Goal: Use online tool/utility: Use online tool/utility

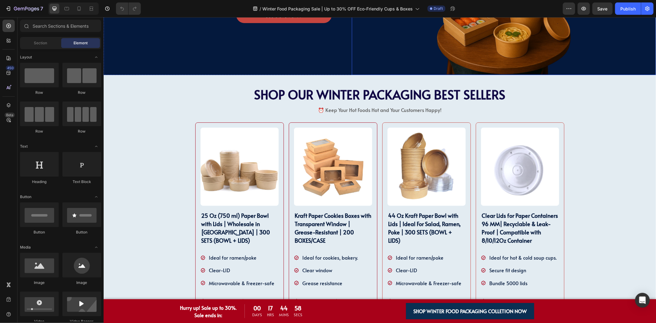
scroll to position [239, 0]
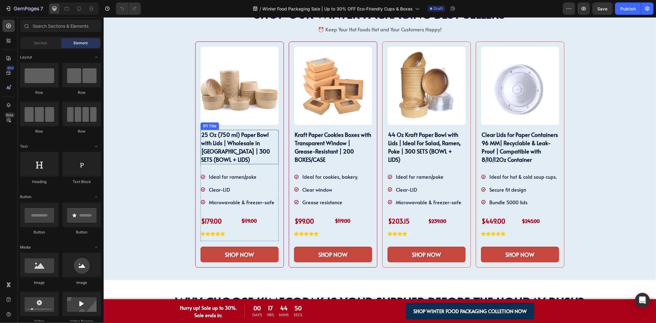
click at [226, 157] on h2 "25 Oz (750 ml) Paper Bowl with Lids | Wholesale in [GEOGRAPHIC_DATA] | 300 SETS…" at bounding box center [239, 146] width 78 height 34
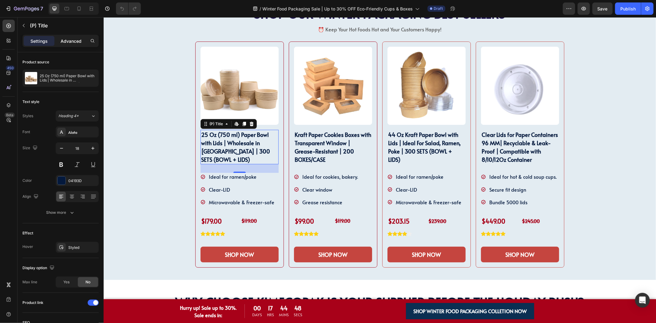
click at [72, 39] on p "Advanced" at bounding box center [71, 41] width 21 height 6
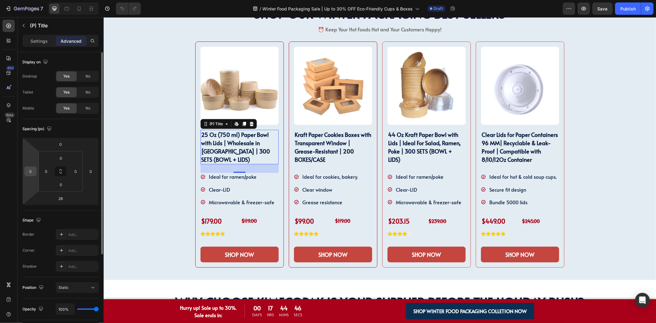
click at [33, 170] on input "0" at bounding box center [30, 171] width 9 height 9
type input "5"
click at [93, 171] on input "0" at bounding box center [90, 171] width 9 height 9
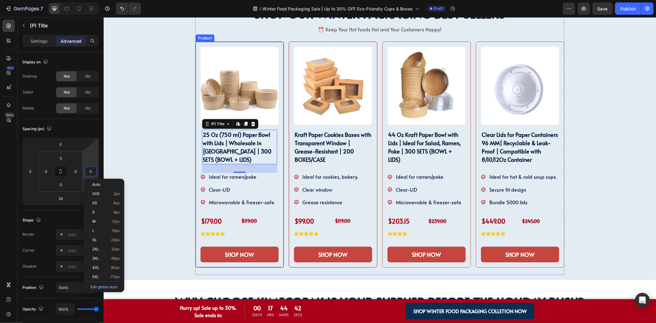
type input "5"
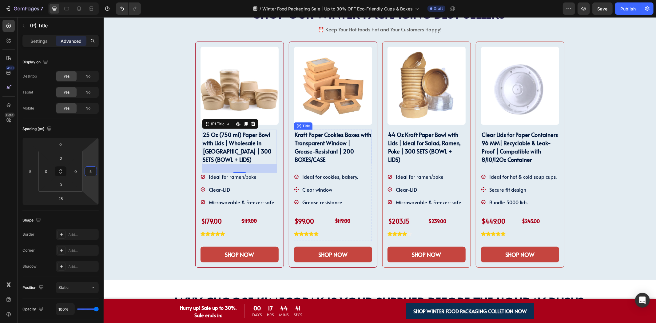
click at [297, 156] on h2 "Kraft Paper Cookies Boxes with Transparent Window | Grease-Resistant | 200 BOXE…" at bounding box center [333, 146] width 78 height 34
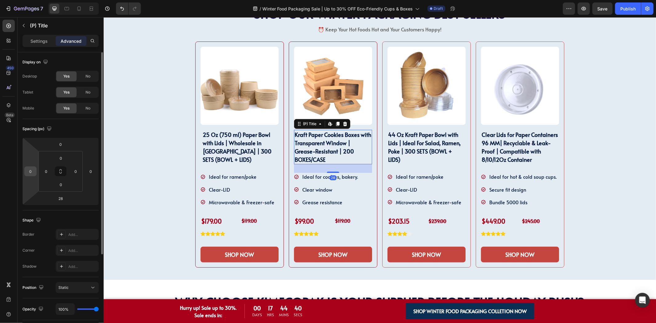
click at [31, 171] on input "0" at bounding box center [30, 171] width 9 height 9
type input "5"
click at [94, 170] on input "0" at bounding box center [90, 171] width 9 height 9
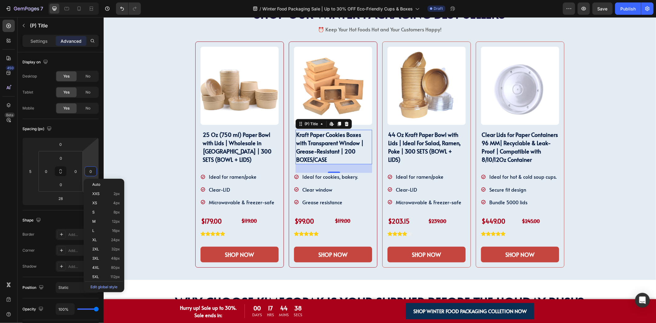
type input "5"
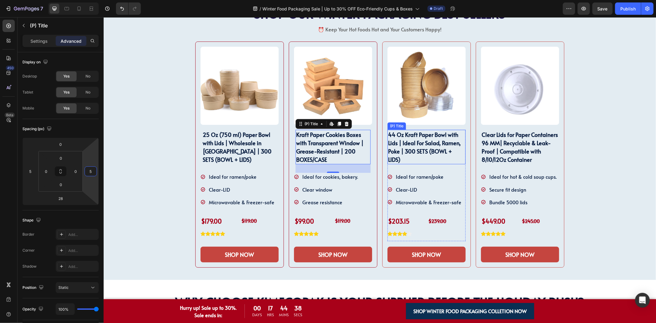
click at [398, 148] on h2 "44 Oz Kraft Paper Bowl with Lids | Ideal For Salad, Ramen, Poke | 300 SETS (BOW…" at bounding box center [426, 146] width 78 height 34
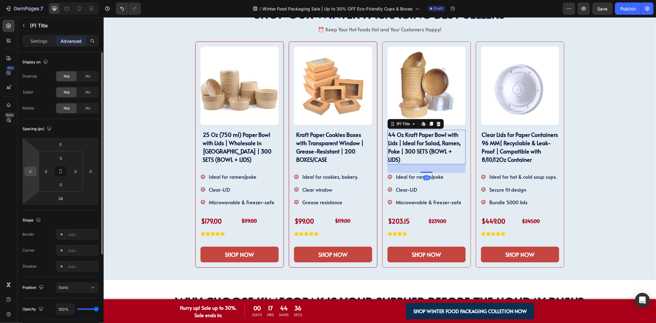
click at [28, 170] on input "0" at bounding box center [30, 171] width 9 height 9
type input "5"
click at [92, 170] on input "0" at bounding box center [90, 171] width 9 height 9
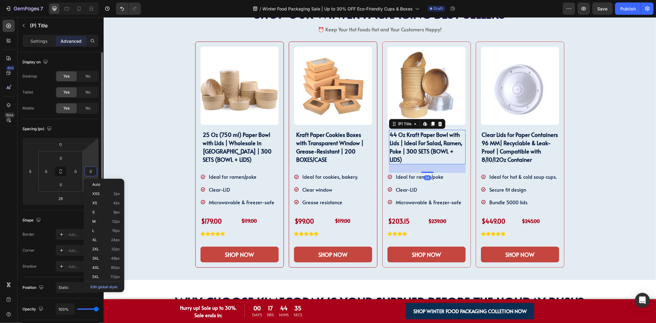
type input "5"
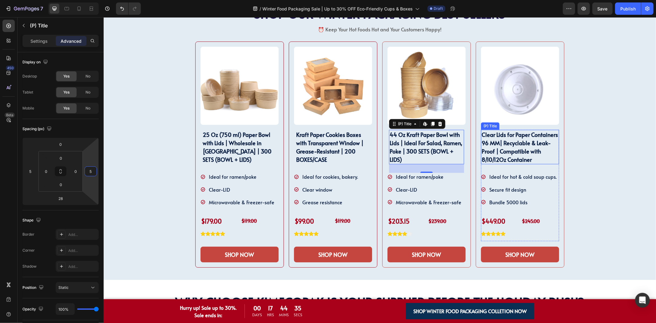
click at [505, 146] on h2 "Clear Lids for Paper Containers 96 MM| Recyclable & Leak-Proof | Compatible wit…" at bounding box center [519, 146] width 78 height 34
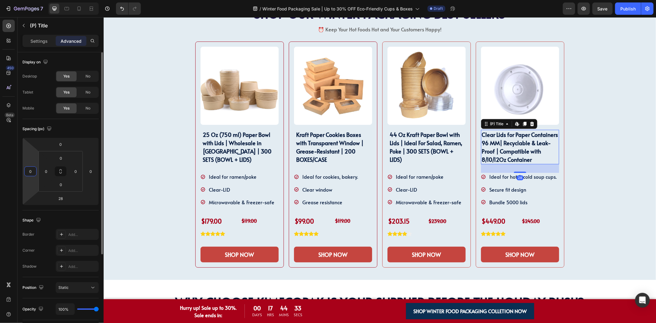
click at [31, 171] on input "0" at bounding box center [30, 171] width 9 height 9
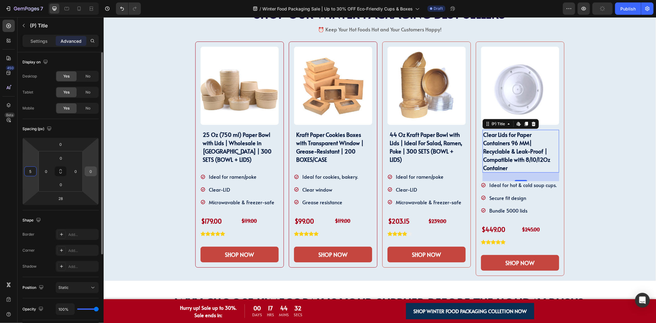
type input "5"
click at [93, 170] on input "0" at bounding box center [90, 171] width 9 height 9
type input "0"
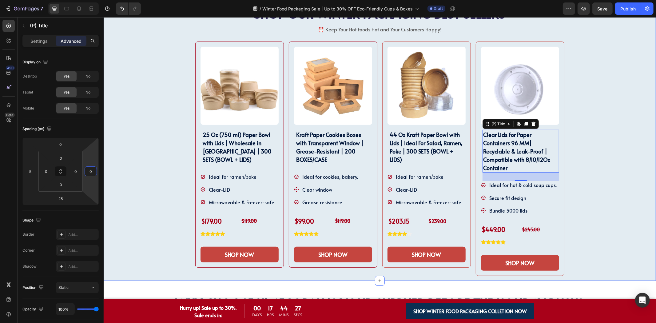
click at [579, 153] on div "SHOP OUR WINTER PACKAGING BEST SELLER!! Heading SHOP OUR WINTER PACKAGING BEST …" at bounding box center [379, 137] width 543 height 286
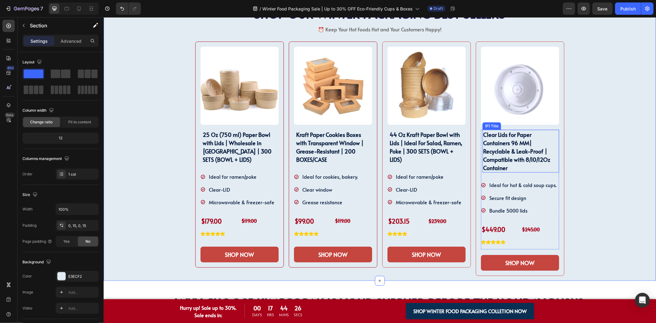
click at [530, 160] on h2 "Clear Lids for Paper Containers 96 MM| Recyclable & Leak-Proof | Compatible wit…" at bounding box center [520, 150] width 77 height 43
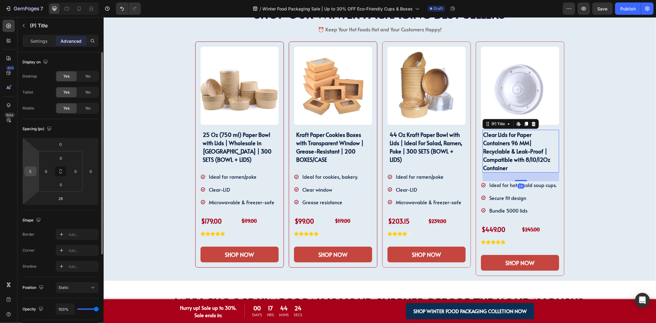
click at [29, 172] on input "5" at bounding box center [30, 171] width 9 height 9
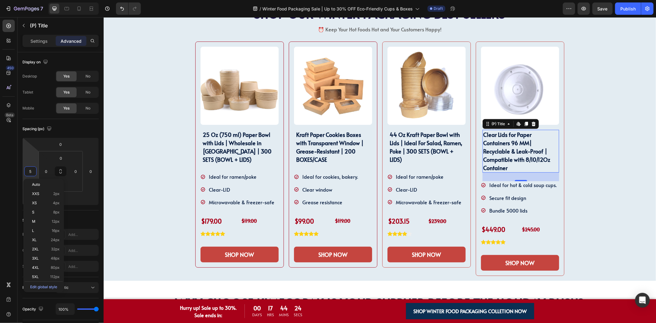
type input "0"
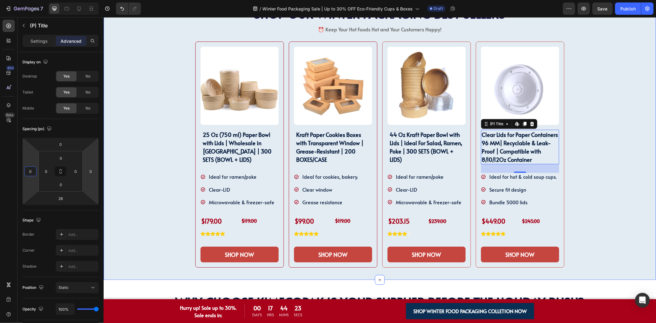
click at [595, 151] on div "SHOP OUR WINTER PACKAGING BEST SELLER!! Heading SHOP OUR WINTER PACKAGING BEST …" at bounding box center [379, 137] width 543 height 286
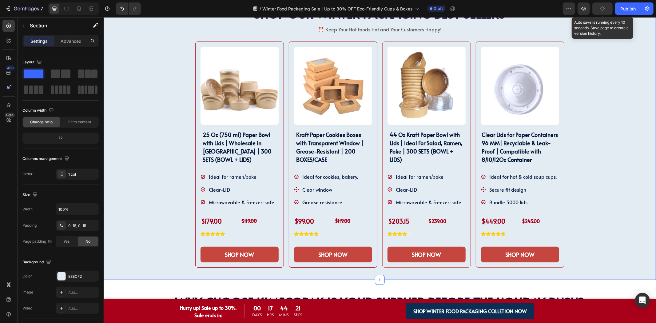
click at [603, 10] on icon "button" at bounding box center [602, 8] width 5 height 5
click at [600, 8] on icon "button" at bounding box center [602, 9] width 6 height 6
click at [600, 9] on icon "button" at bounding box center [602, 9] width 6 height 6
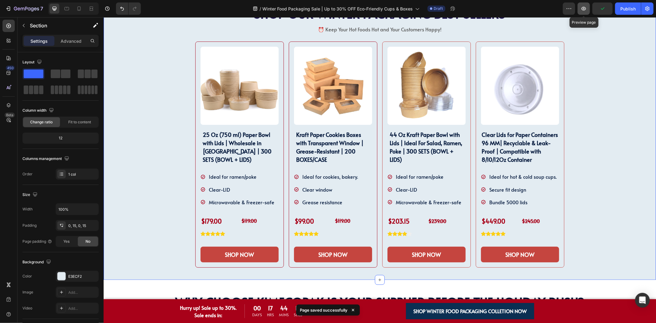
click at [586, 10] on icon "button" at bounding box center [583, 9] width 6 height 6
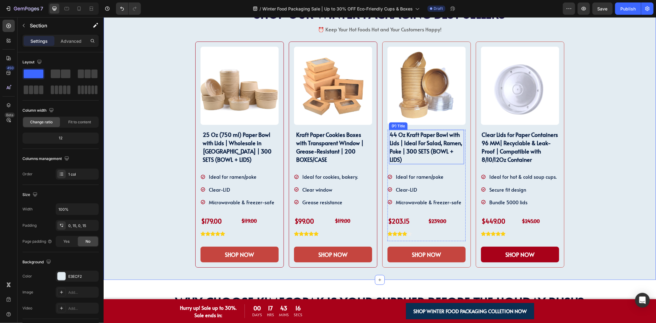
scroll to position [341, 0]
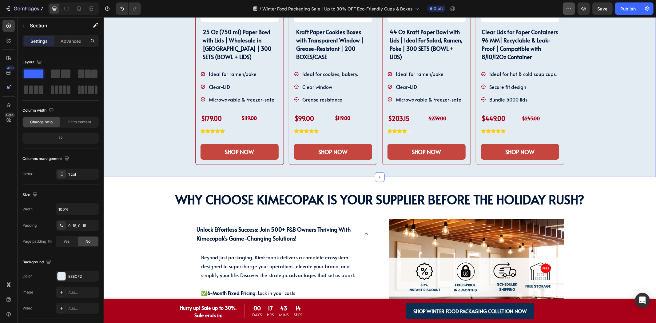
click at [584, 12] on button "button" at bounding box center [583, 8] width 12 height 12
click at [585, 10] on icon "button" at bounding box center [583, 9] width 5 height 4
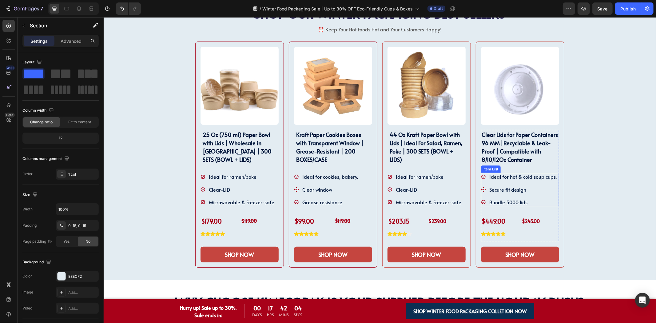
click at [510, 180] on div "Ideal for hot & cold soup cups. Secure fit design Bundle 5000 lids" at bounding box center [518, 188] width 77 height 33
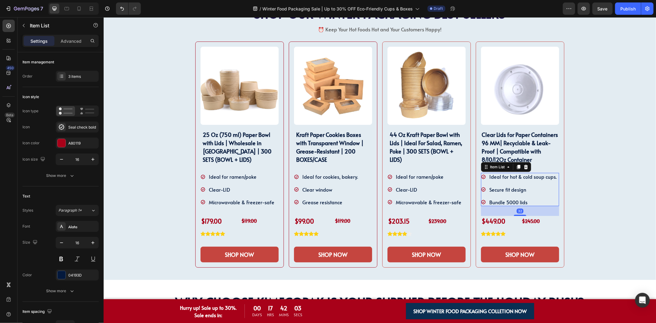
click at [503, 178] on p "Ideal for hot & cold soup cups." at bounding box center [522, 176] width 67 height 6
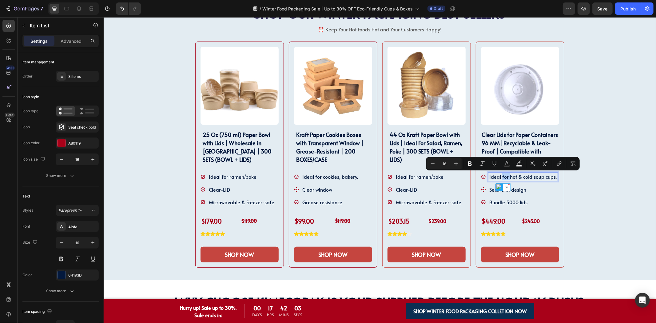
click at [499, 177] on p "Ideal for hot & cold soup cups." at bounding box center [522, 176] width 67 height 6
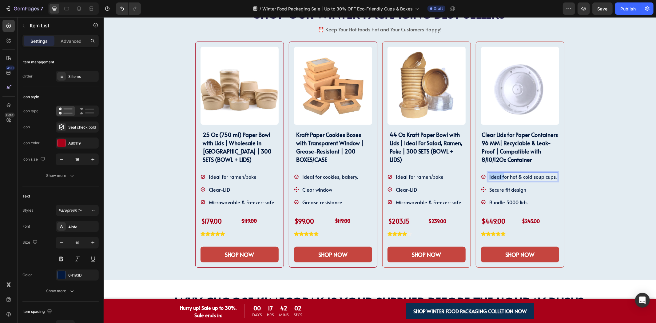
drag, startPoint x: 500, startPoint y: 176, endPoint x: 483, endPoint y: 177, distance: 16.9
click at [483, 177] on div "Ideal for hot & cold soup cups." at bounding box center [518, 176] width 77 height 8
click at [558, 176] on div "Product Images Clear Lids for Paper Containers 96 MM| Recyclable & Leak-Proof |…" at bounding box center [519, 154] width 89 height 226
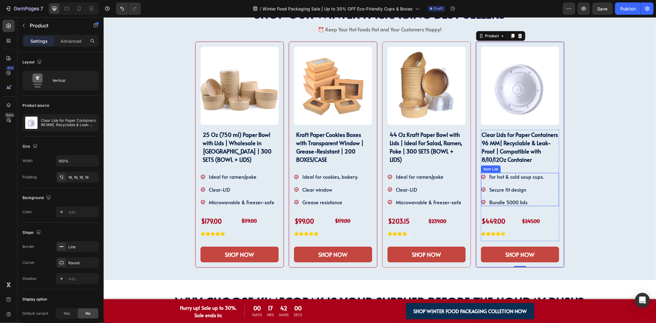
click at [531, 178] on p "For hot & cold soup cups." at bounding box center [516, 176] width 54 height 6
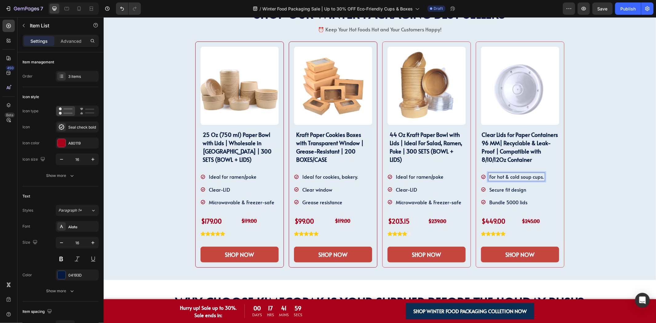
click at [539, 178] on p "For hot & cold soup cups." at bounding box center [516, 176] width 54 height 6
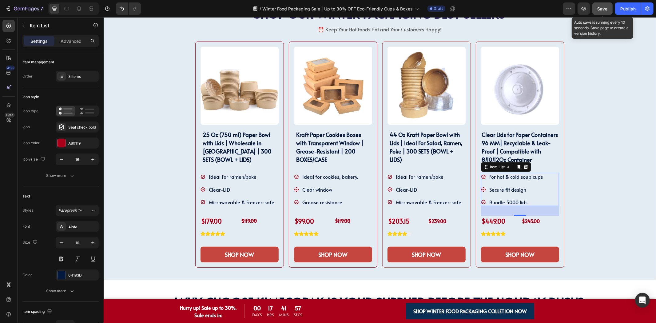
drag, startPoint x: 603, startPoint y: 11, endPoint x: 552, endPoint y: 34, distance: 56.8
click at [603, 11] on span "Save" at bounding box center [602, 8] width 10 height 5
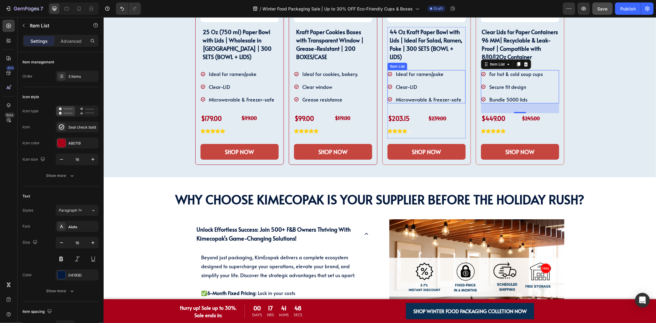
scroll to position [478, 0]
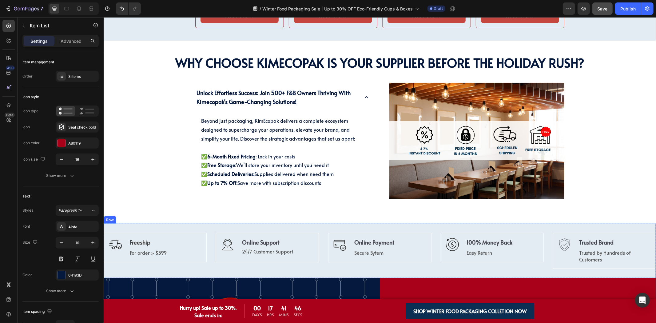
click at [210, 241] on div "Image Freeship Text block For order > $599 Text block Row Icon Online Support T…" at bounding box center [379, 250] width 552 height 54
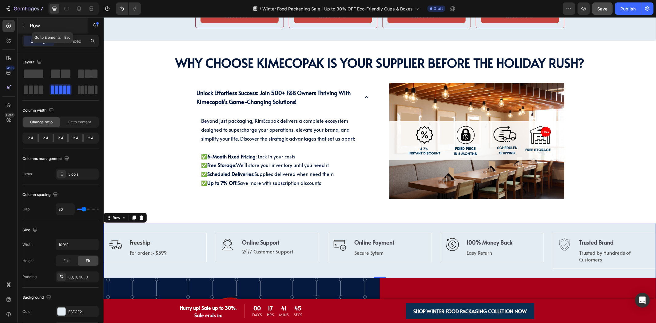
click at [22, 28] on button "button" at bounding box center [24, 26] width 10 height 10
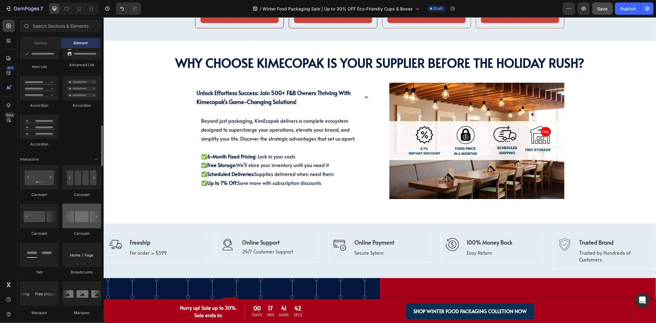
scroll to position [546, 0]
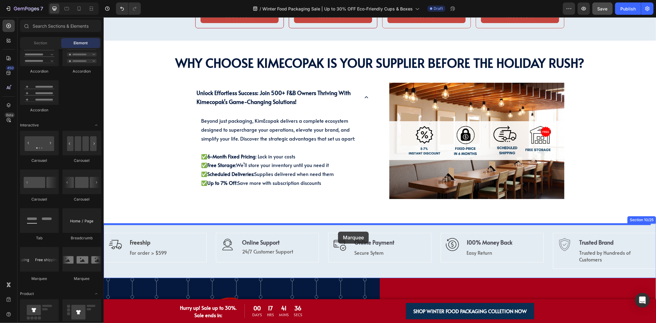
drag, startPoint x: 143, startPoint y: 285, endPoint x: 337, endPoint y: 231, distance: 202.1
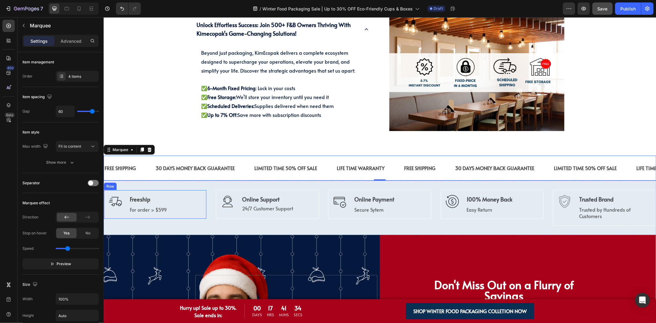
click at [162, 192] on div "Image Freeship Text block For order > $599 Text block Row" at bounding box center [154, 204] width 103 height 30
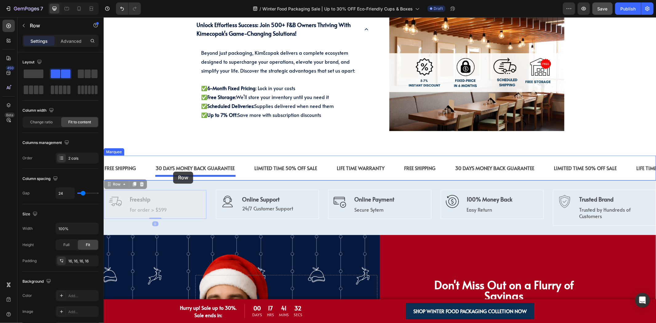
drag, startPoint x: 112, startPoint y: 183, endPoint x: 173, endPoint y: 171, distance: 61.7
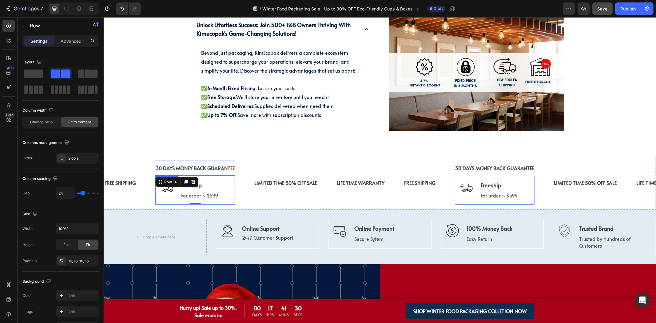
click at [231, 167] on div "30 DAYS MONEY BACK GUARANTEE" at bounding box center [195, 168] width 80 height 10
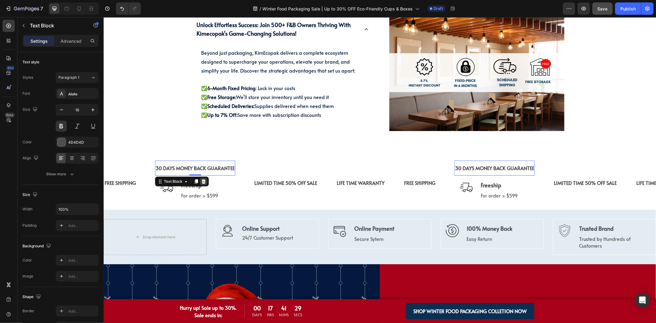
click at [201, 180] on icon at bounding box center [203, 181] width 5 height 5
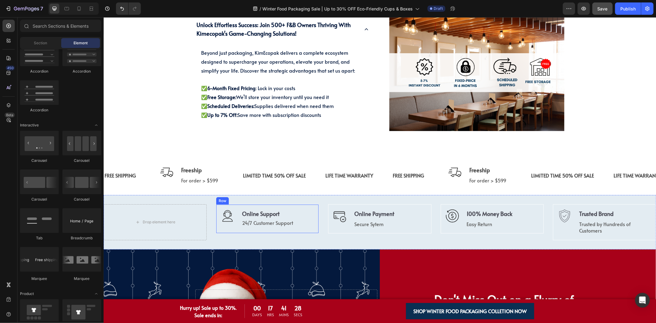
click at [221, 223] on div "Icon" at bounding box center [227, 218] width 13 height 19
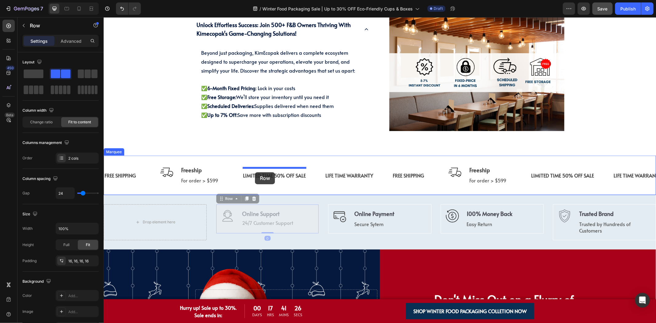
drag, startPoint x: 228, startPoint y: 201, endPoint x: 255, endPoint y: 171, distance: 39.8
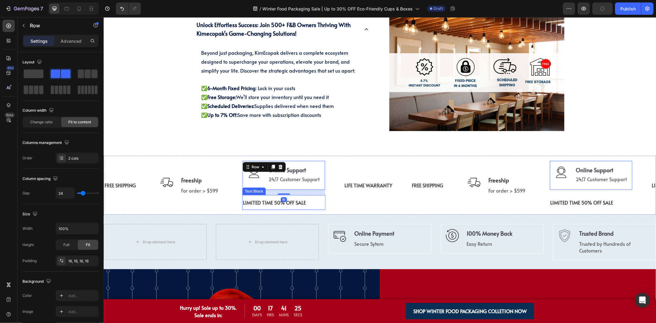
click at [304, 200] on div "LIMITED TIME 50% OFF SALE" at bounding box center [283, 202] width 83 height 10
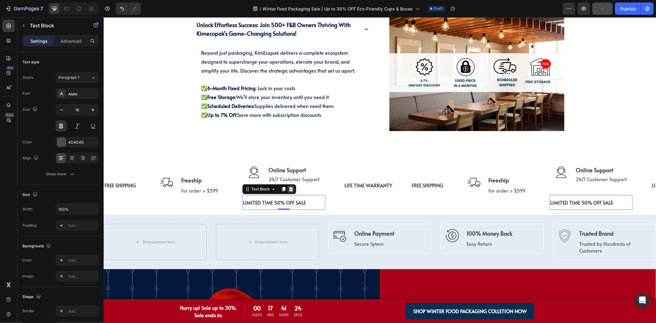
click at [291, 191] on div at bounding box center [290, 188] width 7 height 7
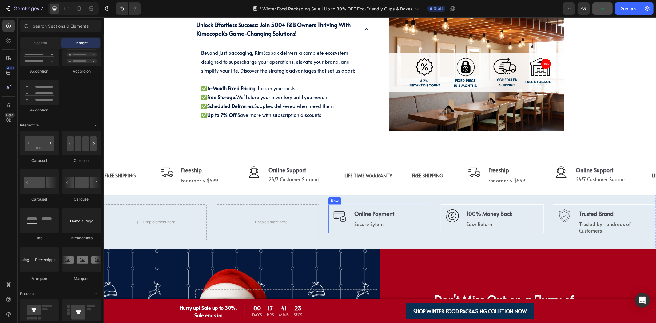
click at [328, 226] on div "Image Online Payment Text block Secure Sytem Text block Row" at bounding box center [379, 219] width 103 height 30
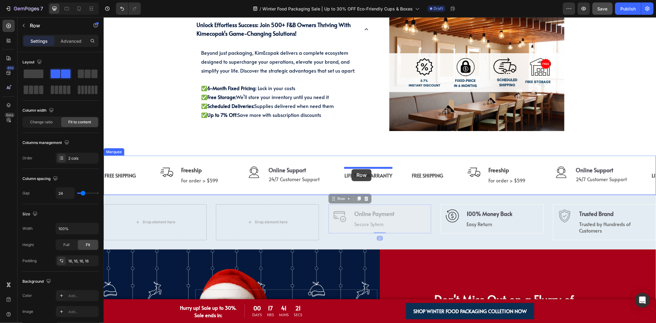
drag, startPoint x: 333, startPoint y: 199, endPoint x: 352, endPoint y: 168, distance: 36.0
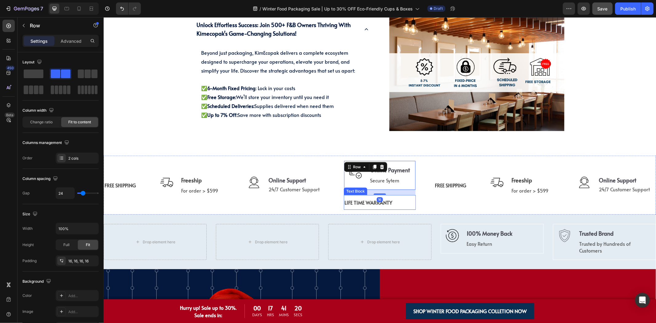
click at [396, 201] on div "LIFE TIME WARRANTY" at bounding box center [379, 202] width 72 height 10
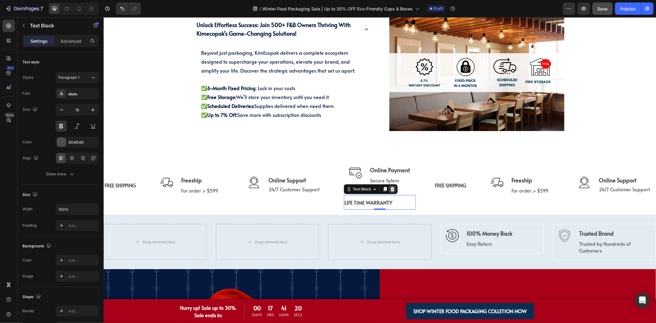
click at [393, 190] on icon at bounding box center [392, 189] width 4 height 4
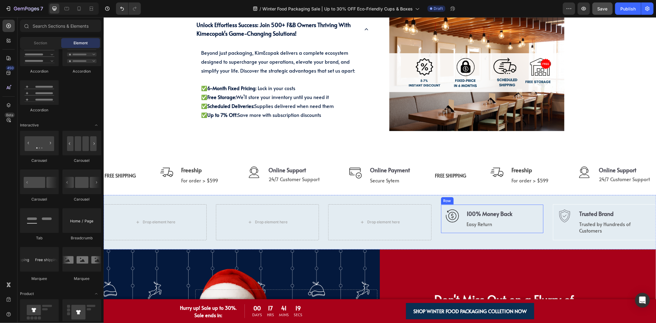
click at [445, 225] on div "Image" at bounding box center [451, 218] width 13 height 19
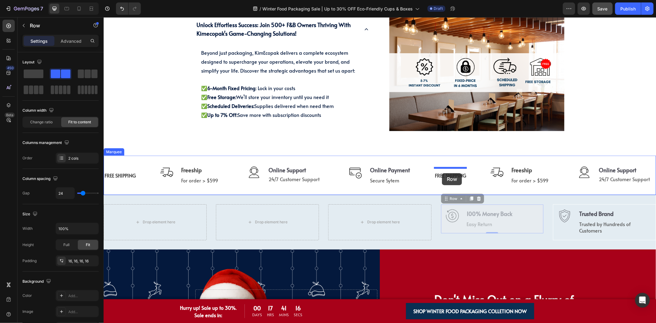
drag, startPoint x: 448, startPoint y: 202, endPoint x: 441, endPoint y: 173, distance: 29.7
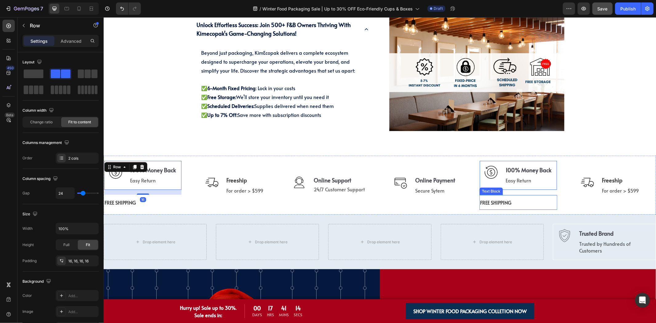
click at [542, 204] on div "FREE SHIPPING" at bounding box center [518, 202] width 78 height 10
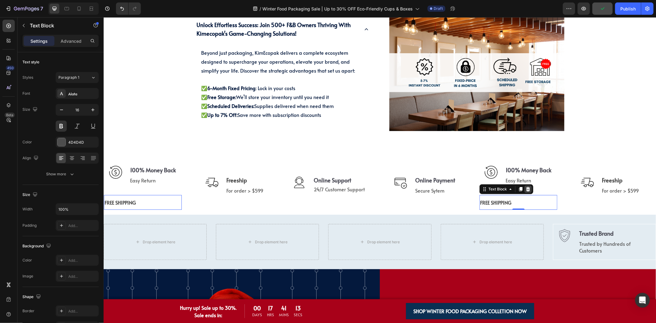
click at [526, 188] on icon at bounding box center [528, 189] width 4 height 4
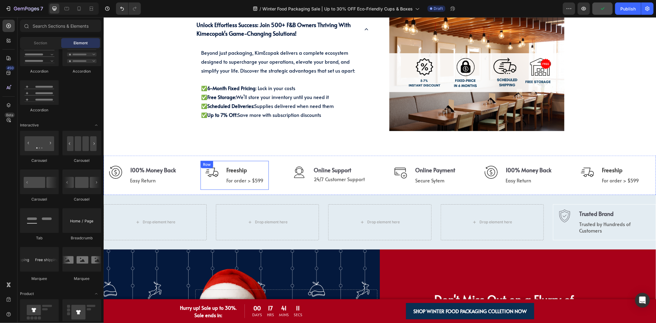
click at [211, 183] on div "Image" at bounding box center [211, 174] width 13 height 19
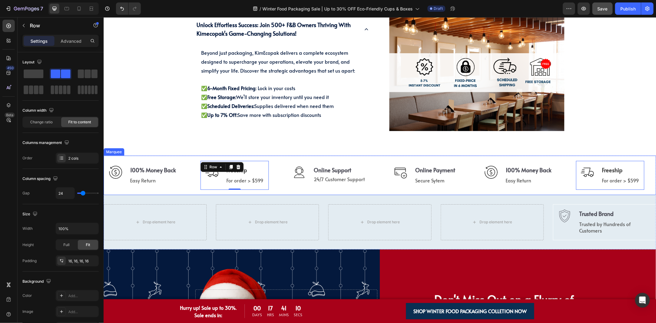
click at [197, 186] on div "Image 100% Money Back Text block Easy Return Text block Row" at bounding box center [152, 175] width 96 height 30
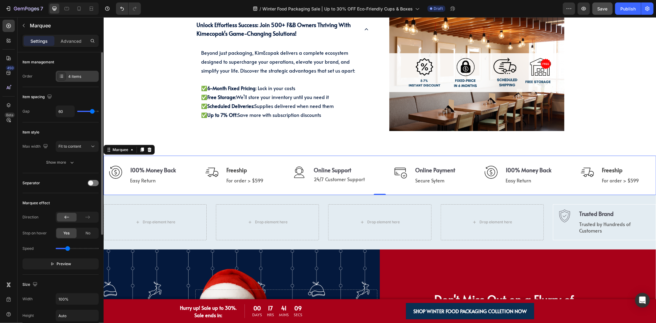
click at [74, 73] on div "4 items" at bounding box center [77, 76] width 43 height 11
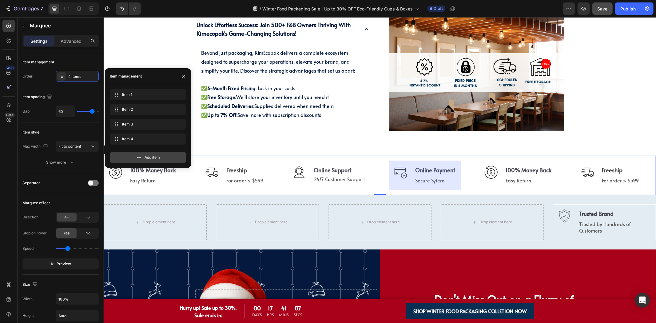
drag, startPoint x: 135, startPoint y: 156, endPoint x: 339, endPoint y: 185, distance: 206.1
click at [135, 156] on div "Add item" at bounding box center [148, 157] width 76 height 11
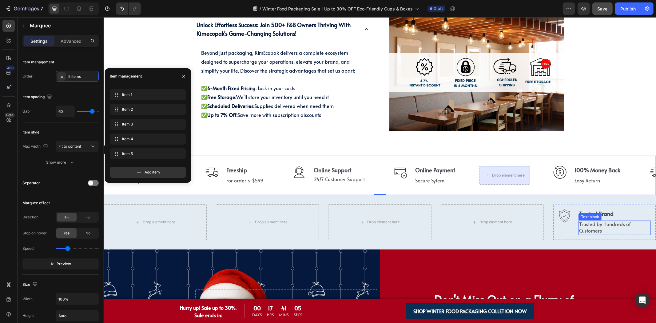
scroll to position [0, 127]
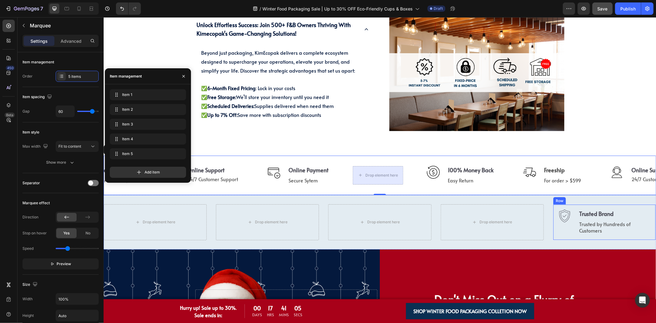
click at [564, 235] on div "Image Trusted Brand Text block Trusted by Hundreds of Customers Text block Row" at bounding box center [603, 222] width 103 height 36
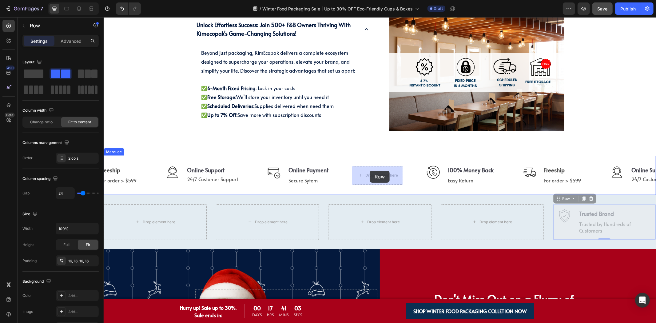
drag, startPoint x: 560, startPoint y: 200, endPoint x: 369, endPoint y: 170, distance: 193.1
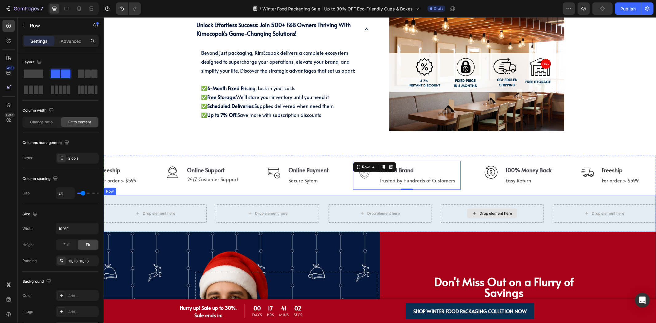
click at [433, 221] on div "Drop element here Drop element here Drop element here Drop element here Drop el…" at bounding box center [379, 213] width 552 height 37
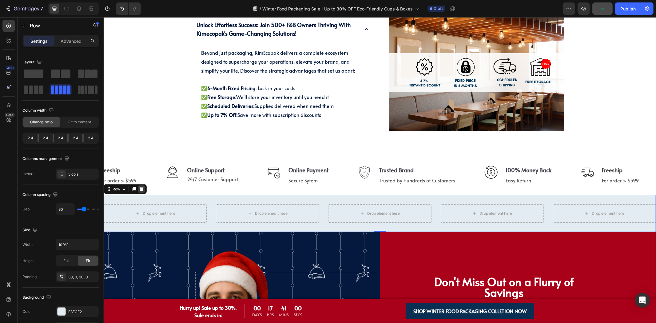
click at [143, 186] on icon at bounding box center [141, 188] width 5 height 5
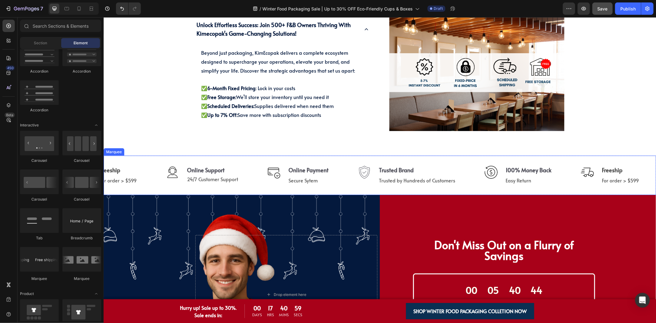
click at [151, 164] on div "Image Freeship Text block For order > $599 Text block Row" at bounding box center [116, 175] width 87 height 30
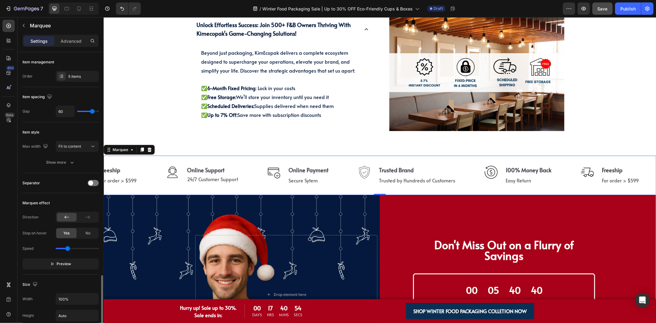
scroll to position [167, 0]
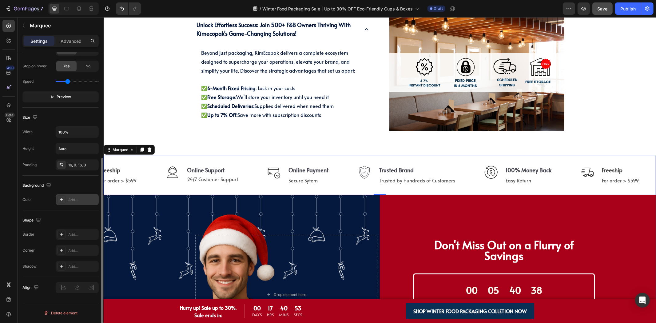
click at [72, 199] on div "Add..." at bounding box center [82, 200] width 29 height 6
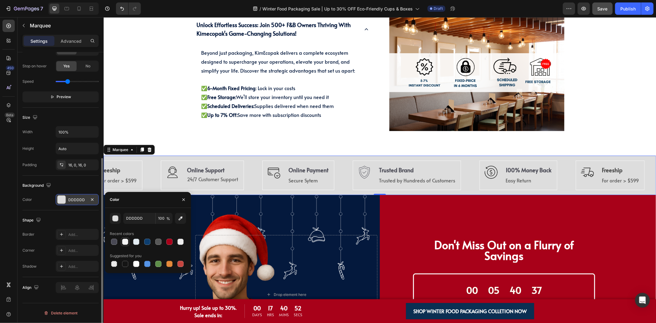
click at [125, 242] on div at bounding box center [125, 241] width 6 height 6
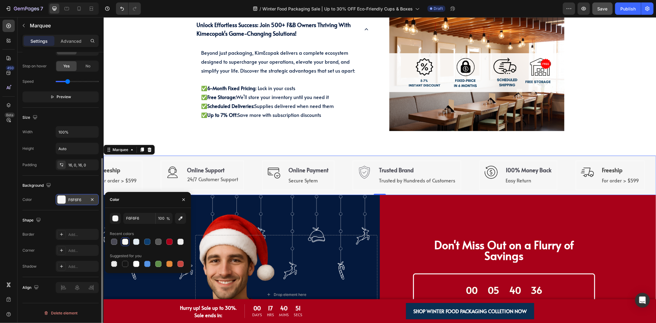
click at [131, 241] on div at bounding box center [148, 241] width 76 height 9
click at [136, 243] on div at bounding box center [136, 241] width 6 height 6
type input "E3ECF2"
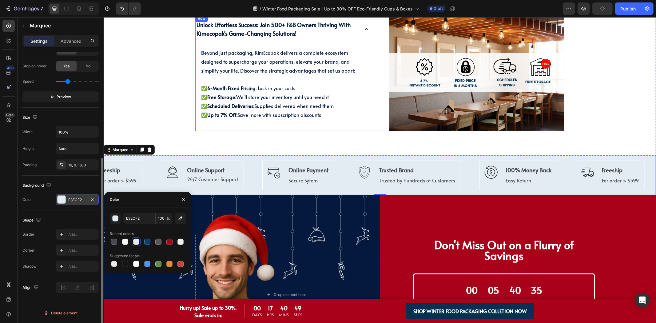
click at [238, 126] on div "Beyond just packaging, KimEcopak delivers a complete ecosystem designed to supe…" at bounding box center [282, 84] width 174 height 87
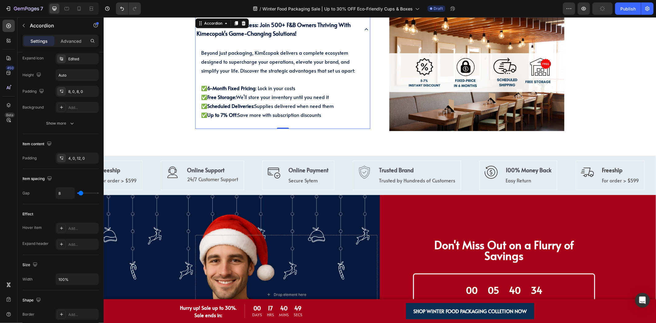
scroll to position [0, 0]
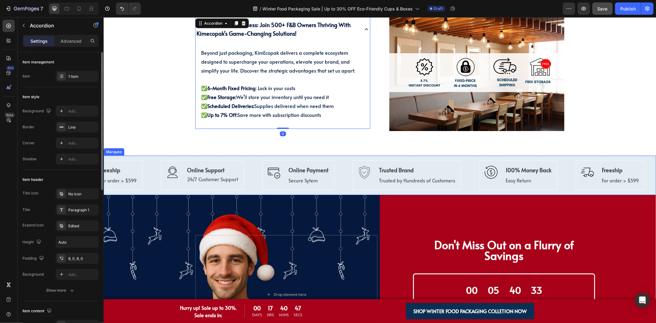
click at [250, 172] on div "Icon Online Support Text block 24/7 Customer Support Text block Row" at bounding box center [210, 175] width 101 height 30
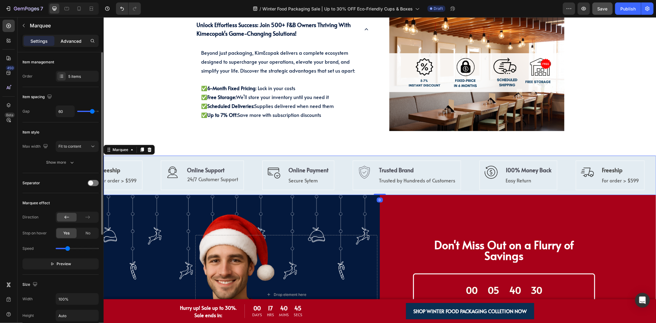
click at [71, 39] on p "Advanced" at bounding box center [71, 41] width 21 height 6
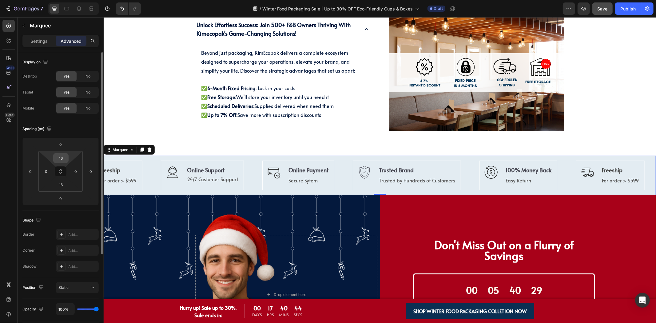
click at [62, 158] on input "16" at bounding box center [61, 157] width 12 height 9
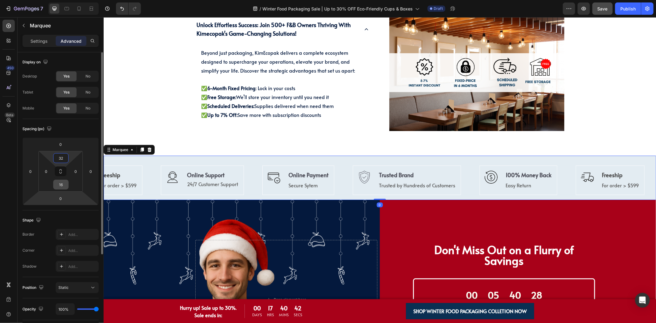
type input "32"
click at [60, 185] on input "16" at bounding box center [61, 184] width 12 height 9
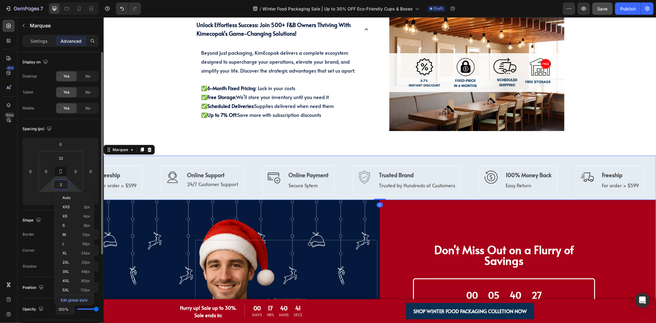
type input "32"
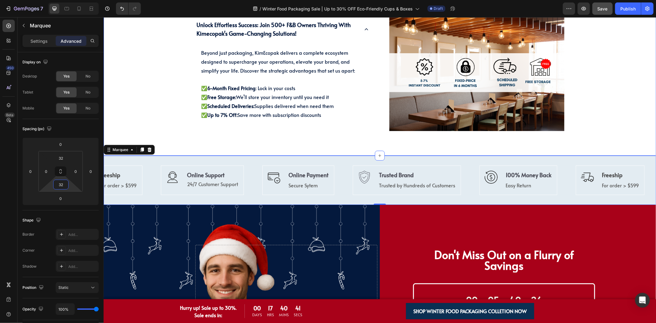
click at [281, 131] on div "Why Choose KimEcopak? Heading Why Choose KimEcopak IS YOUR SUPPLIER BEFORE THE …" at bounding box center [379, 63] width 552 height 183
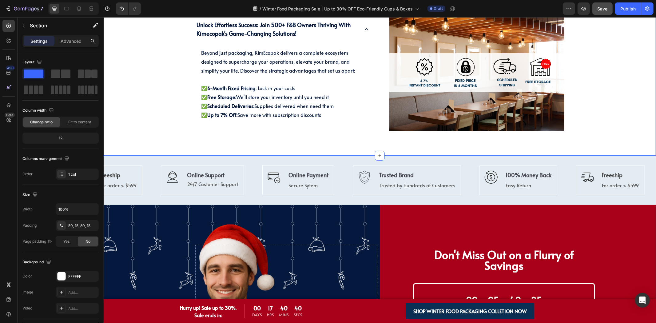
click at [597, 8] on button "Save" at bounding box center [602, 8] width 20 height 12
click at [473, 177] on div "Image Trusted Brand Text block Trusted by Hundreds of Customers Text block Row" at bounding box center [415, 180] width 127 height 30
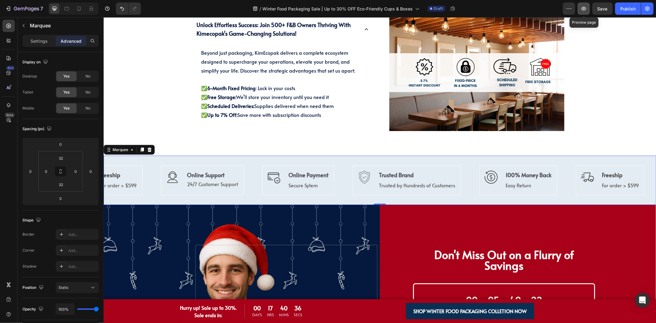
click at [582, 8] on icon "button" at bounding box center [583, 9] width 6 height 6
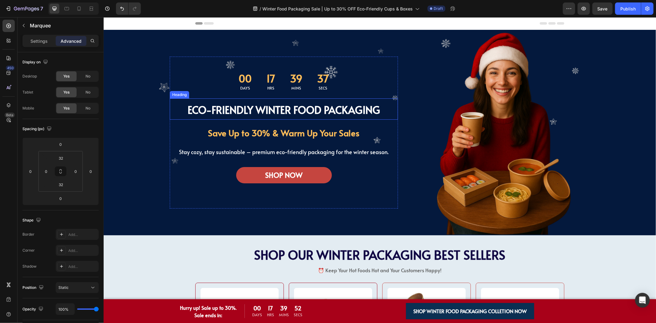
click at [284, 105] on strong "Eco-Friendly Winter Food Packaging" at bounding box center [283, 109] width 192 height 14
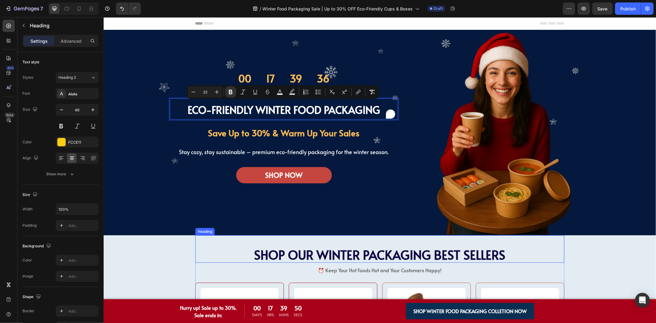
click at [351, 247] on span "SHOP OUR WINTER PACKAGING BEST SELLERS" at bounding box center [379, 254] width 251 height 17
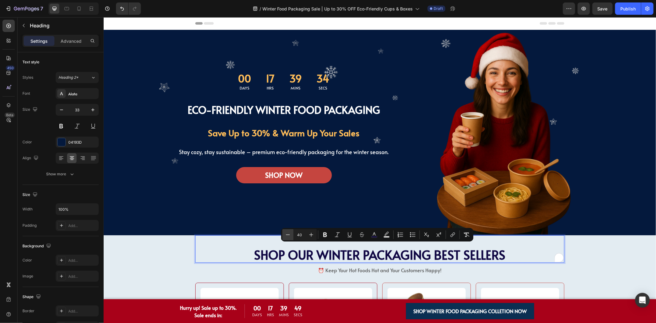
click at [285, 234] on icon "Editor contextual toolbar" at bounding box center [288, 234] width 6 height 6
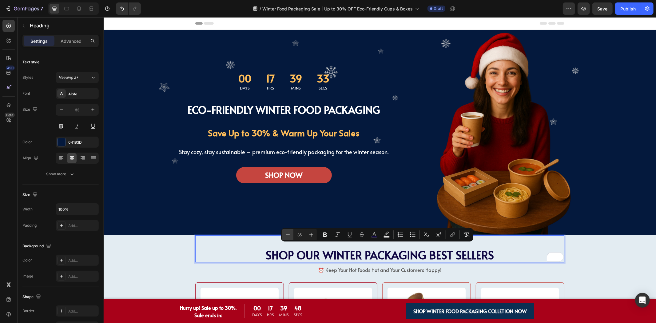
click at [285, 234] on icon "Editor contextual toolbar" at bounding box center [288, 234] width 6 height 6
click at [290, 234] on icon "Editor contextual toolbar" at bounding box center [288, 234] width 6 height 6
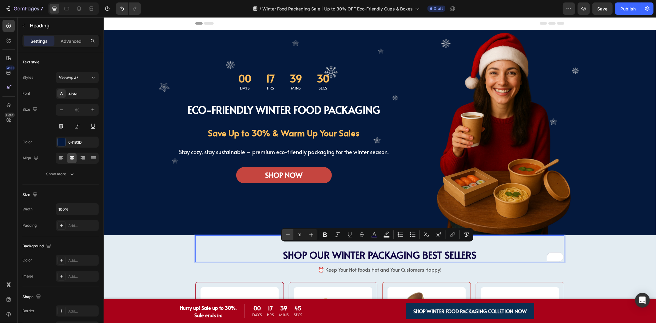
type input "30"
click at [235, 235] on div "SHOP OUR WINTER PACKAGING BEST SELLERS Heading 8" at bounding box center [379, 248] width 369 height 27
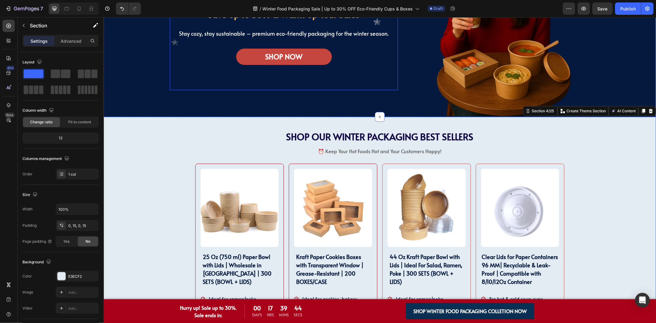
scroll to position [136, 0]
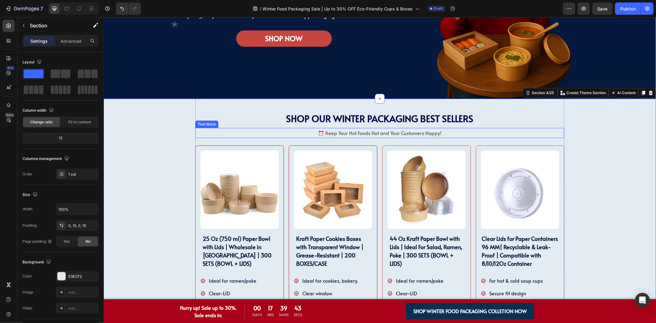
click at [343, 115] on span "SHOP OUR WINTER PACKAGING BEST SELLERS" at bounding box center [379, 118] width 187 height 13
